Goal: Task Accomplishment & Management: Manage account settings

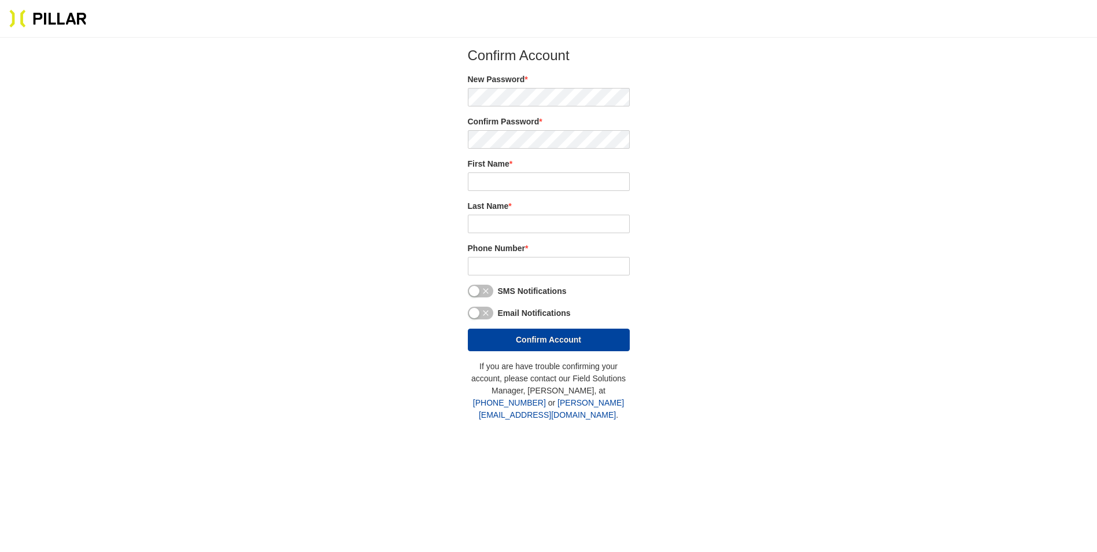
type input "[PERSON_NAME]"
drag, startPoint x: 534, startPoint y: 260, endPoint x: 520, endPoint y: 258, distance: 14.0
click at [534, 260] on input "tel" at bounding box center [549, 266] width 162 height 19
type input "4"
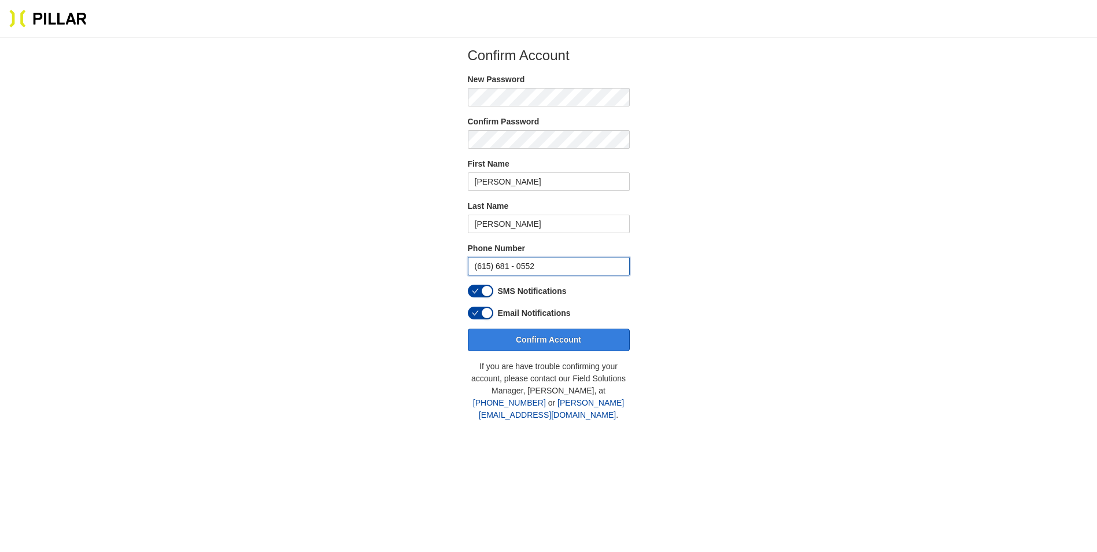
type input "(615) 681 - 0552"
click at [541, 342] on button "Confirm Account" at bounding box center [549, 340] width 162 height 23
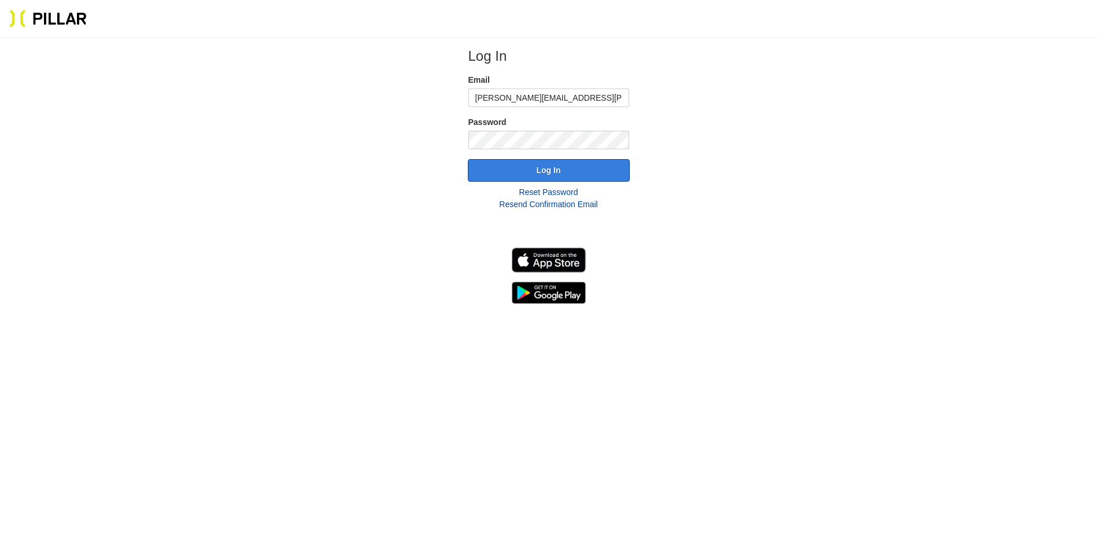
click at [536, 172] on button "Log In" at bounding box center [549, 170] width 162 height 23
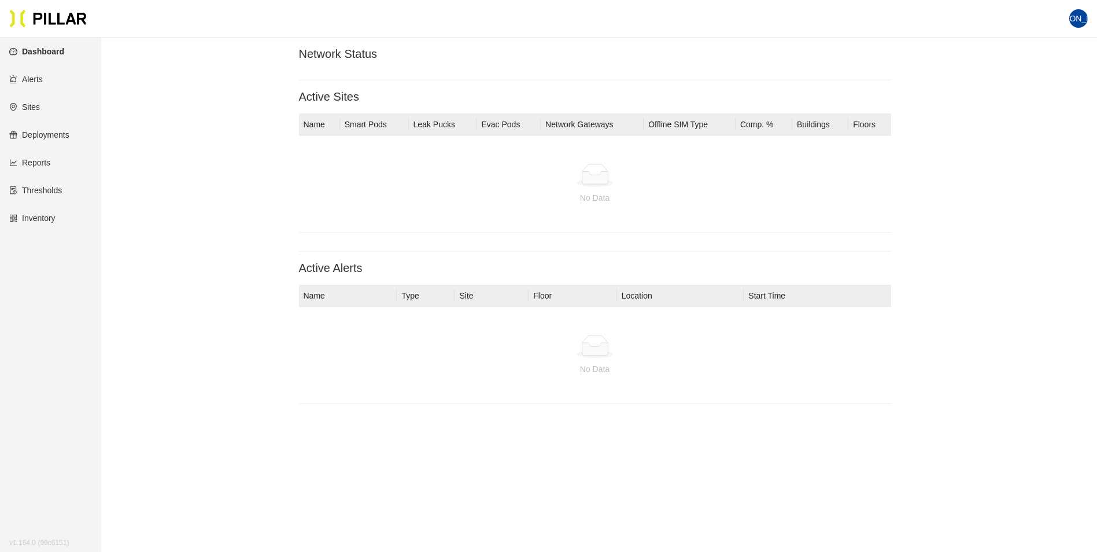
click at [37, 135] on link "Deployments" at bounding box center [39, 134] width 60 height 9
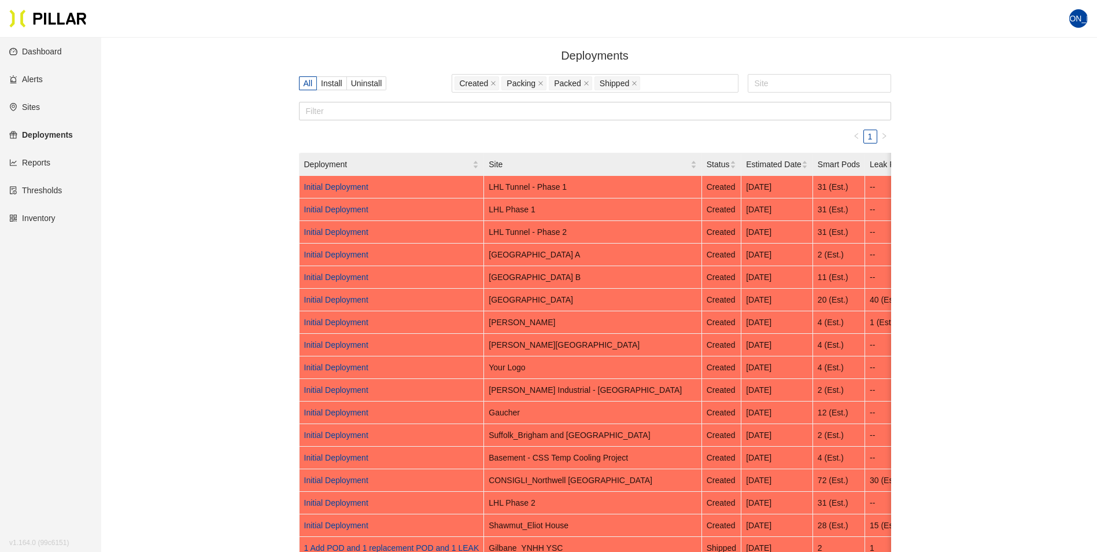
click at [41, 51] on link "Dashboard" at bounding box center [35, 51] width 53 height 9
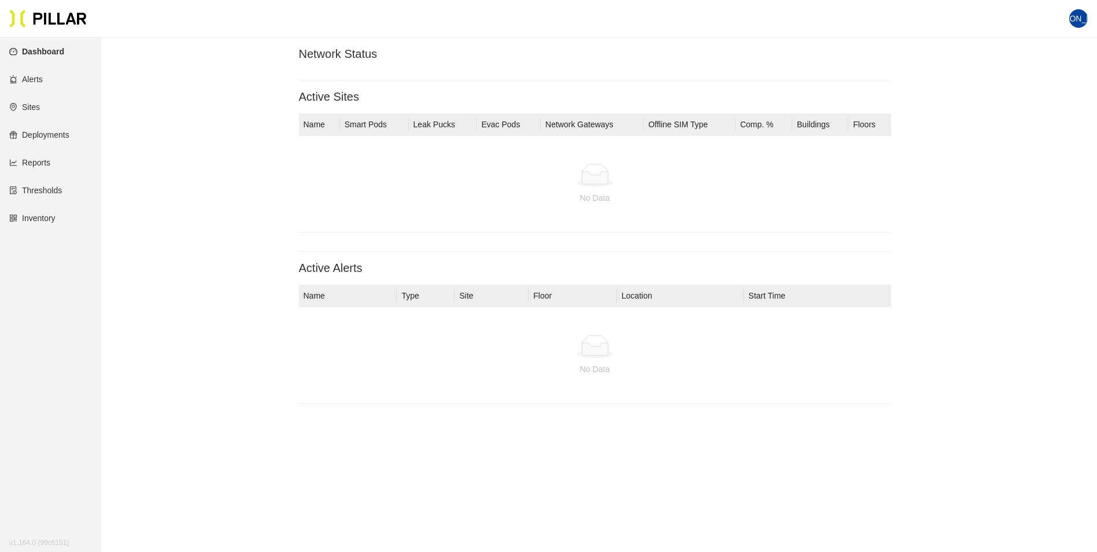
click at [32, 220] on link "Inventory" at bounding box center [32, 217] width 46 height 9
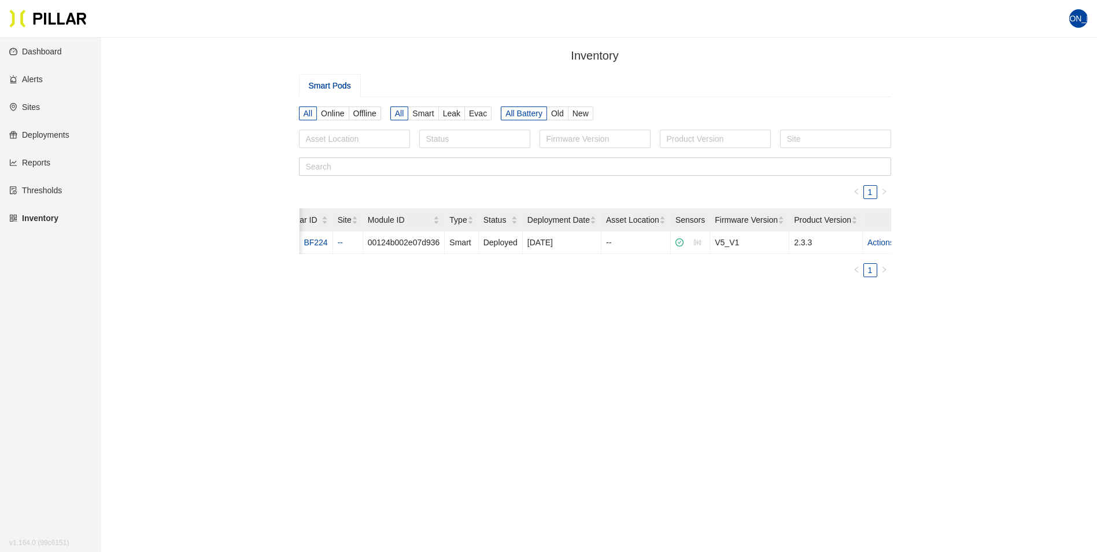
scroll to position [0, 70]
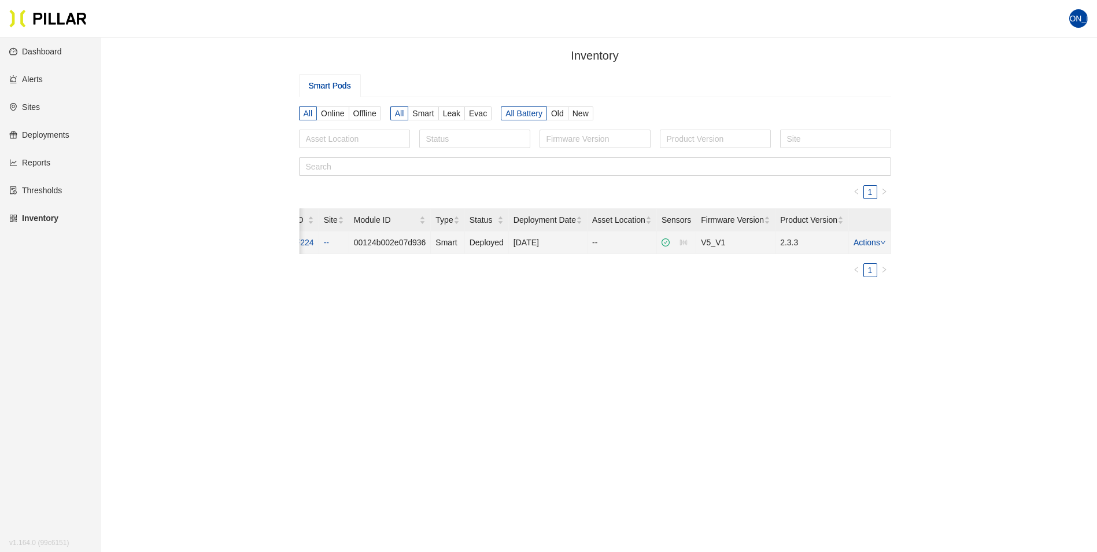
click at [873, 241] on link "Actions" at bounding box center [870, 242] width 32 height 9
click at [872, 241] on link "Actions" at bounding box center [870, 242] width 32 height 9
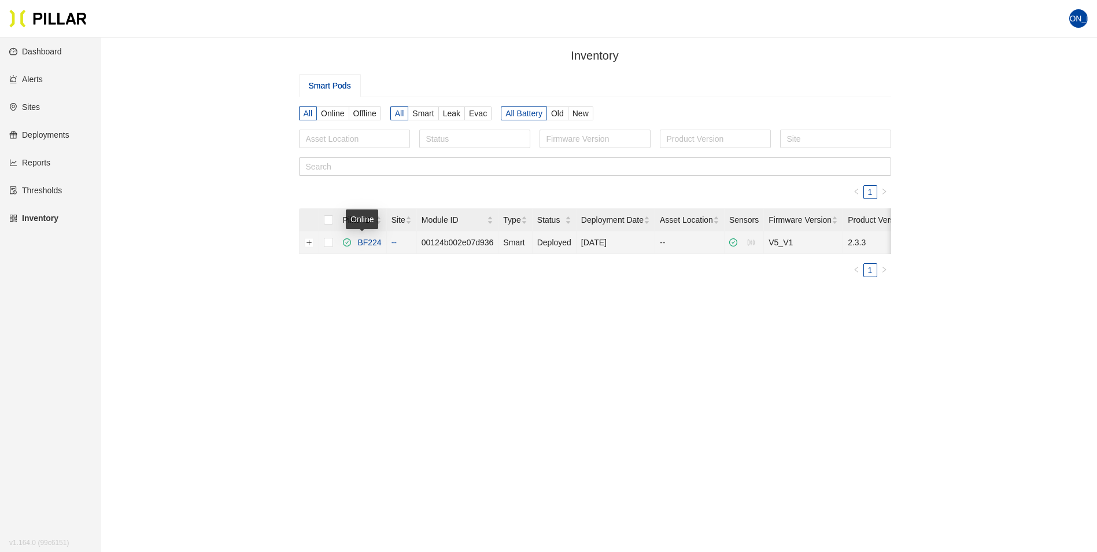
click at [360, 241] on link "BF224" at bounding box center [367, 242] width 28 height 9
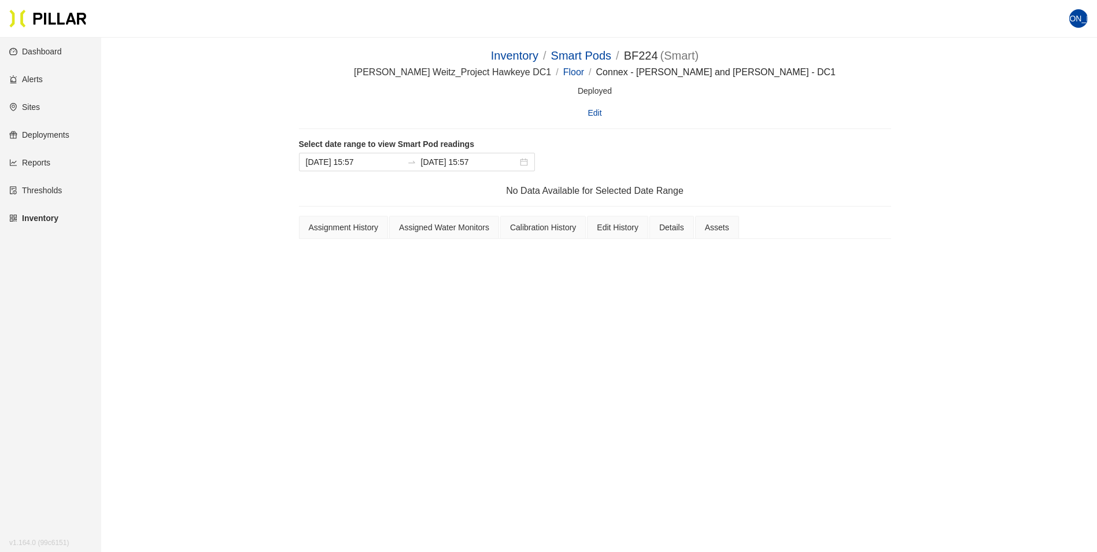
click at [34, 106] on link "Sites" at bounding box center [24, 106] width 31 height 9
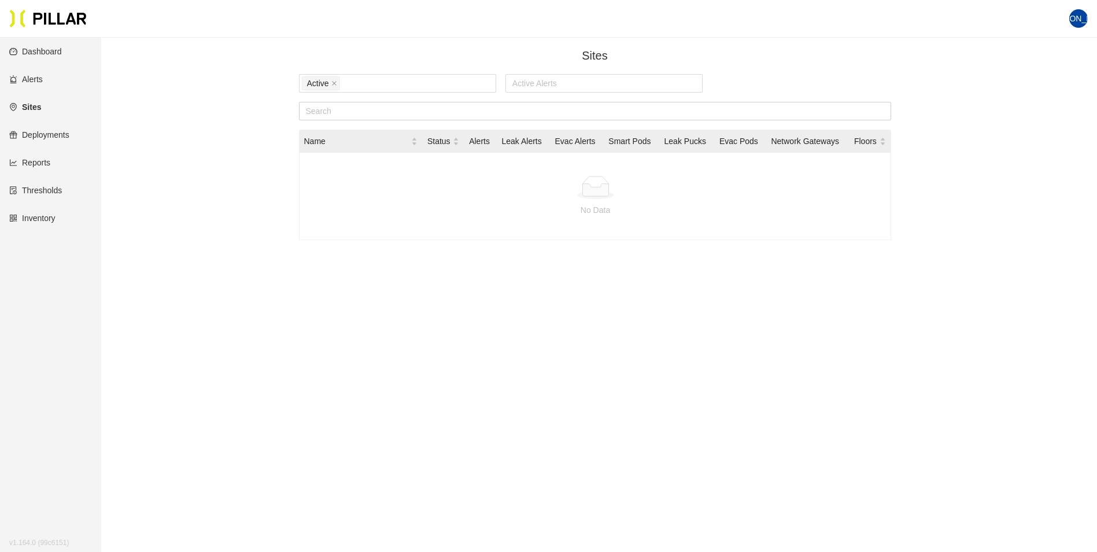
click at [58, 190] on link "Thresholds" at bounding box center [35, 190] width 53 height 9
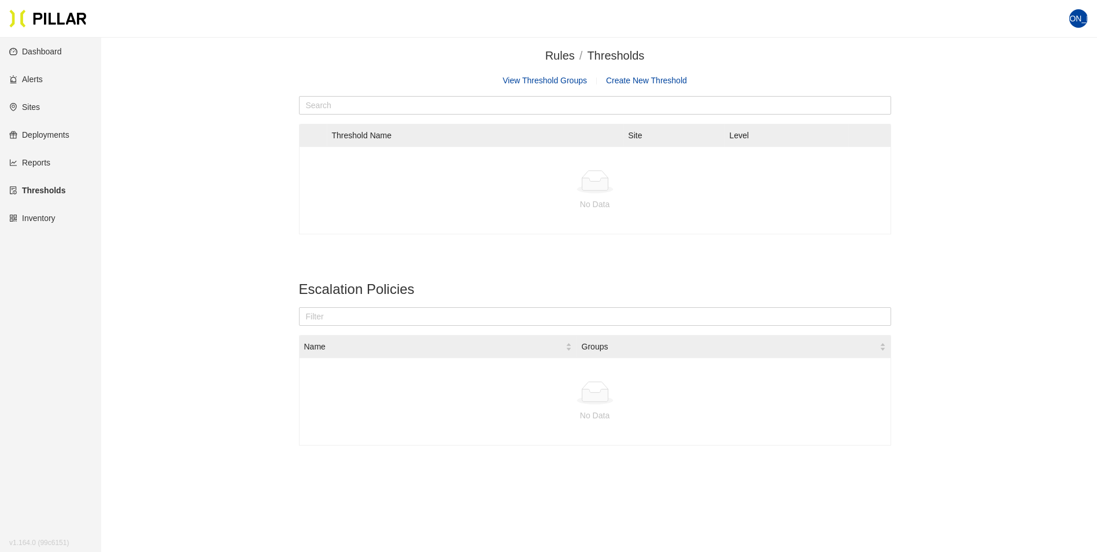
click at [40, 160] on link "Reports" at bounding box center [29, 162] width 41 height 9
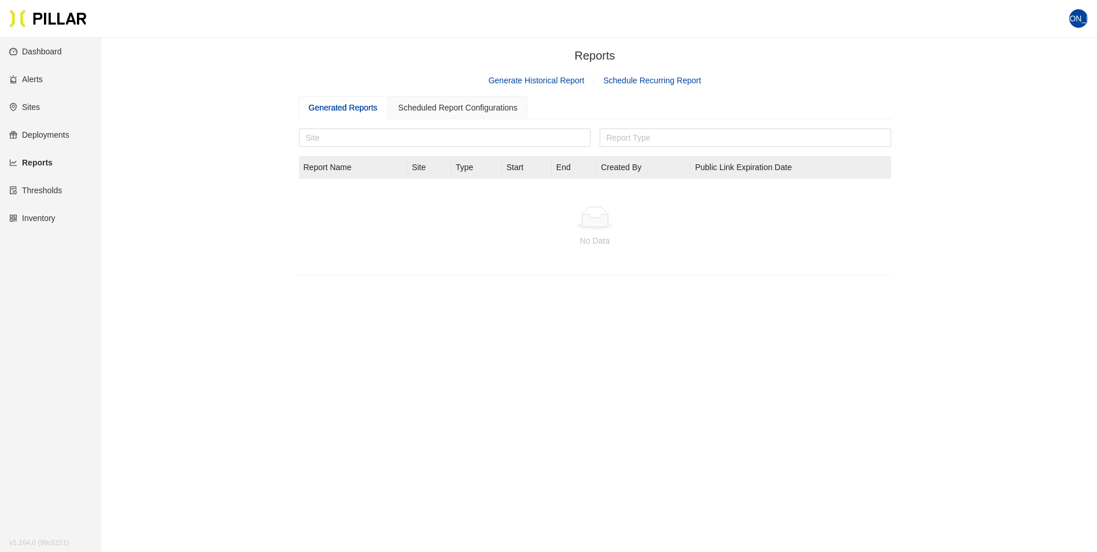
click at [47, 219] on link "Inventory" at bounding box center [32, 217] width 46 height 9
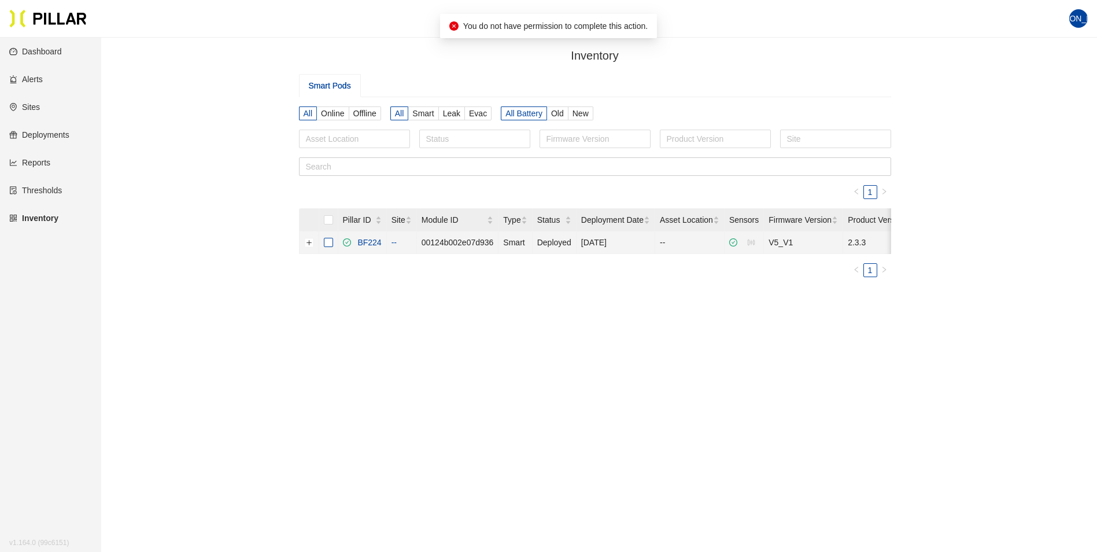
click at [331, 242] on input "checkbox" at bounding box center [328, 242] width 9 height 9
checkbox input "true"
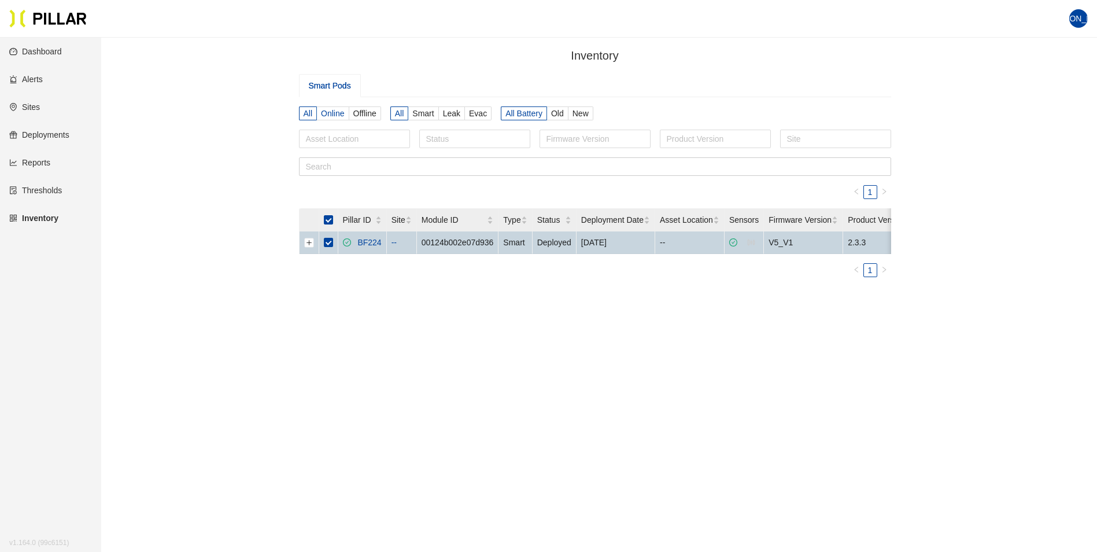
click at [333, 113] on span "Online" at bounding box center [332, 113] width 23 height 9
click at [0, 0] on input "Online" at bounding box center [0, 0] width 0 height 0
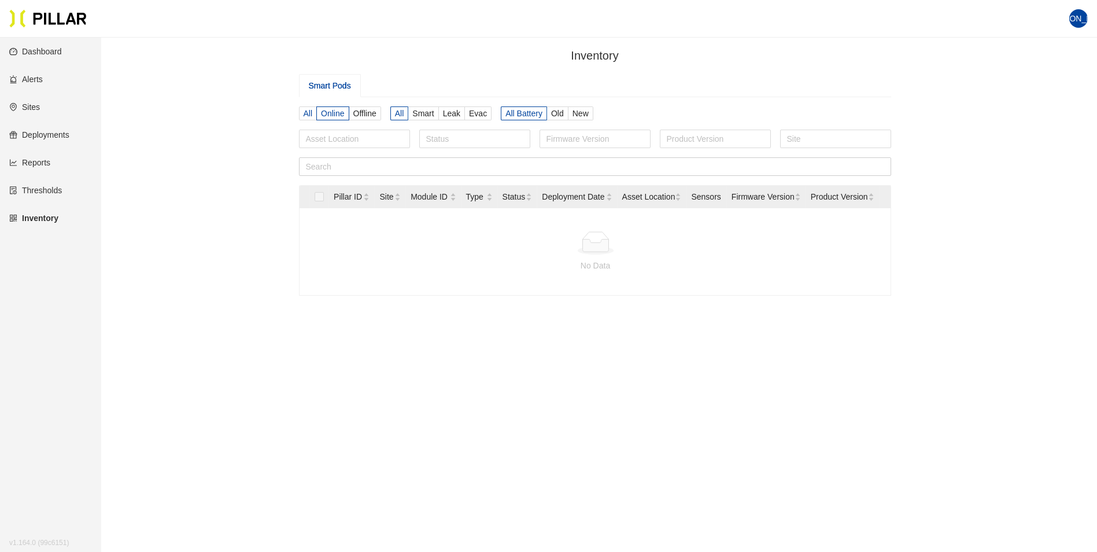
click at [307, 112] on span "All" at bounding box center [308, 113] width 9 height 9
click at [0, 0] on input "All" at bounding box center [0, 0] width 0 height 0
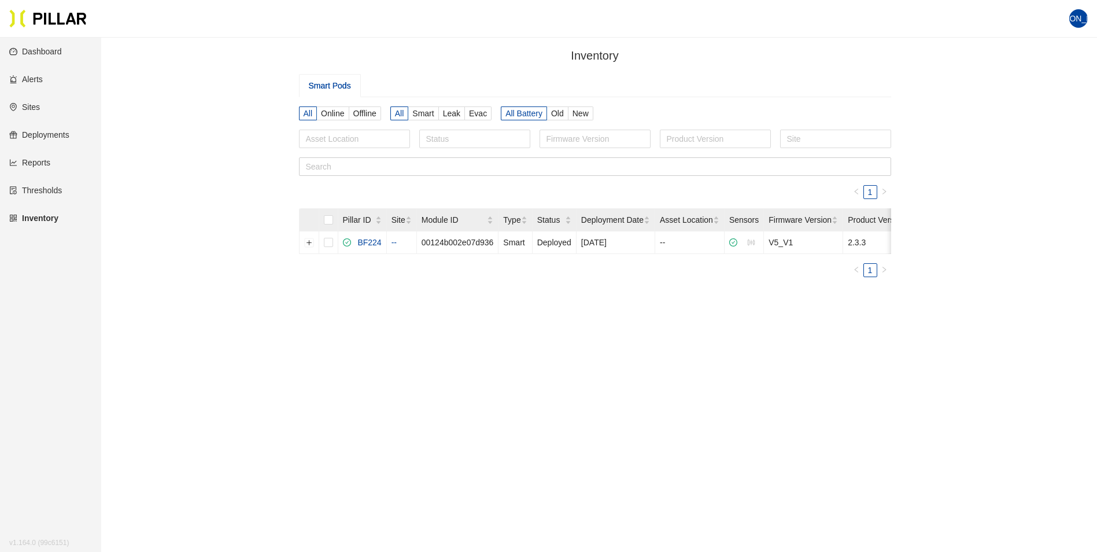
click at [48, 51] on link "Dashboard" at bounding box center [35, 51] width 53 height 9
